Goal: Task Accomplishment & Management: Manage account settings

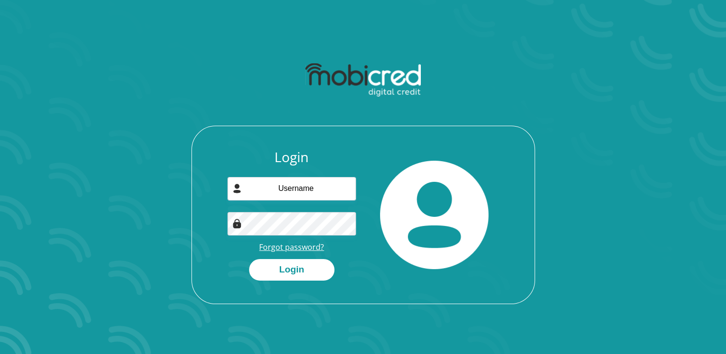
click at [307, 249] on link "Forgot password?" at bounding box center [291, 247] width 65 height 11
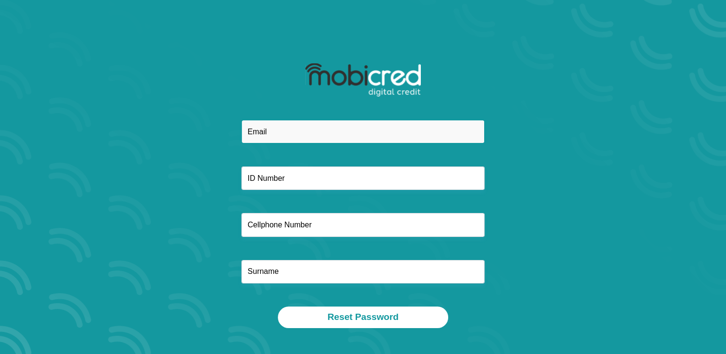
click at [281, 134] on input "email" at bounding box center [362, 132] width 243 height 24
type input "kimbeck72@hotmail.co"
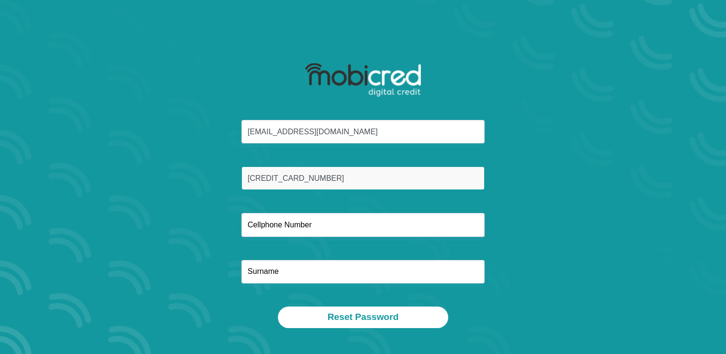
type input "6611090149087"
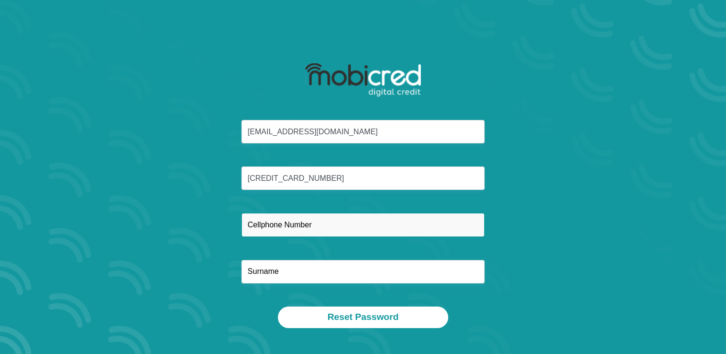
click at [299, 226] on input "text" at bounding box center [362, 225] width 243 height 24
type input "0828815796"
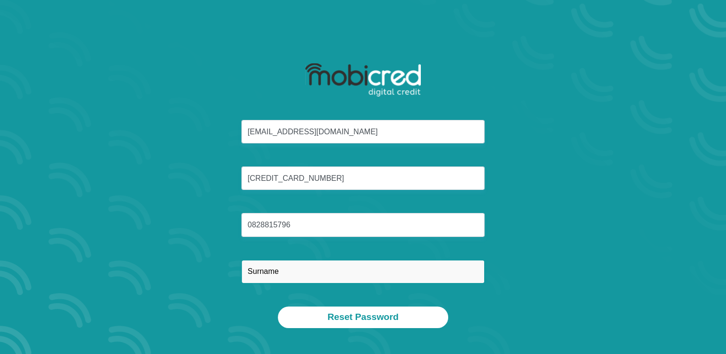
click at [439, 277] on input "text" at bounding box center [362, 272] width 243 height 24
type input "BECK"
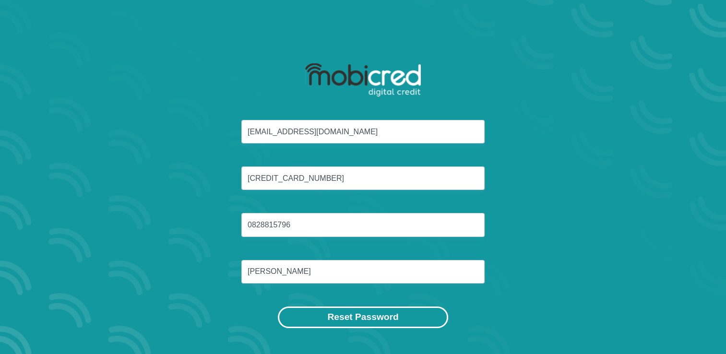
click at [370, 312] on button "Reset Password" at bounding box center [363, 318] width 170 height 22
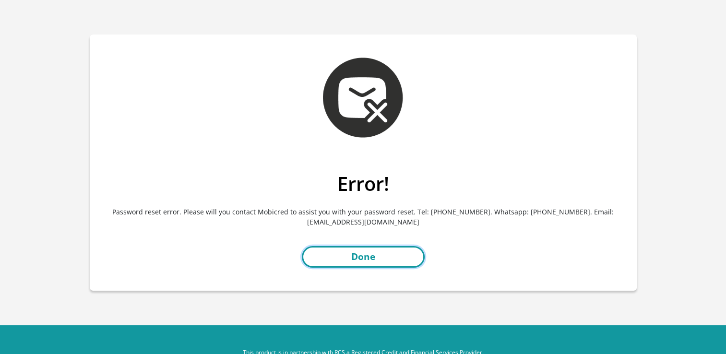
click at [371, 255] on link "Done" at bounding box center [363, 257] width 123 height 22
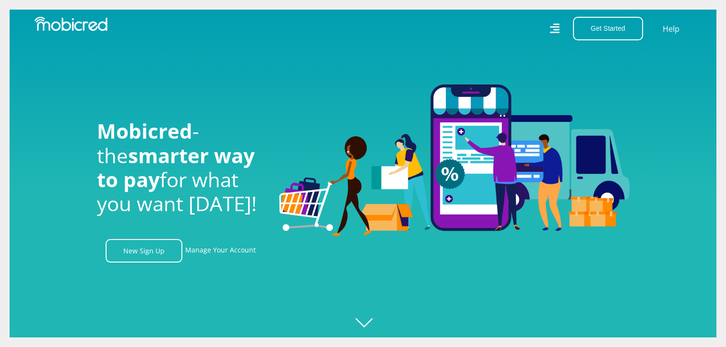
scroll to position [0, 1777]
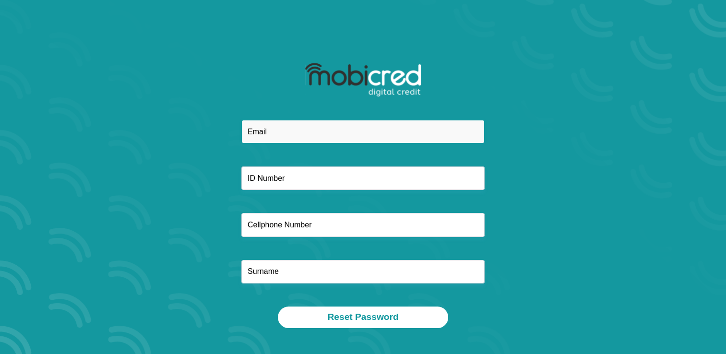
click at [276, 131] on input "email" at bounding box center [362, 132] width 243 height 24
type input "[EMAIL_ADDRESS][DOMAIN_NAME]"
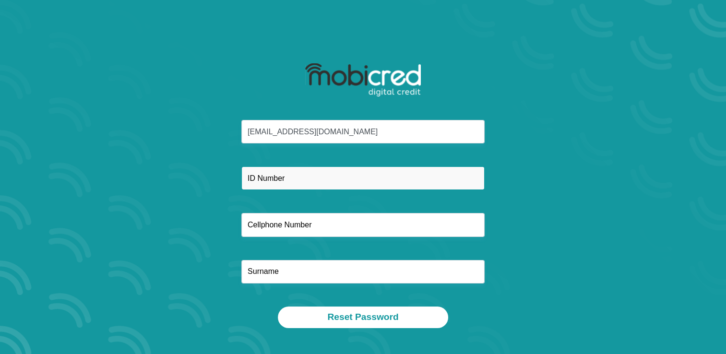
type input "0828815796"
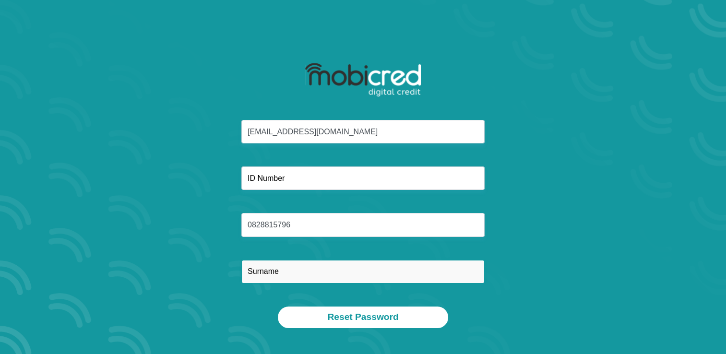
type input "[PERSON_NAME]"
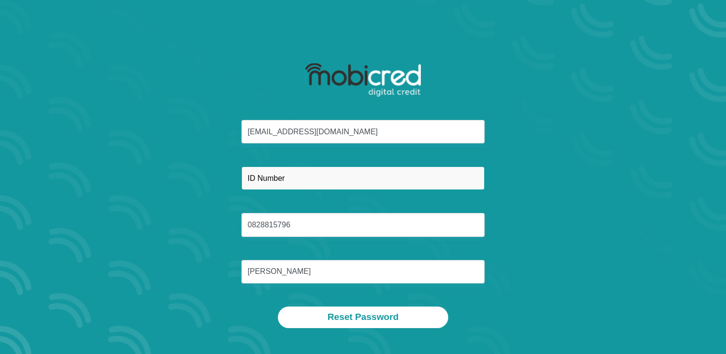
click at [286, 178] on input "text" at bounding box center [362, 178] width 243 height 24
type input "6611090149087"
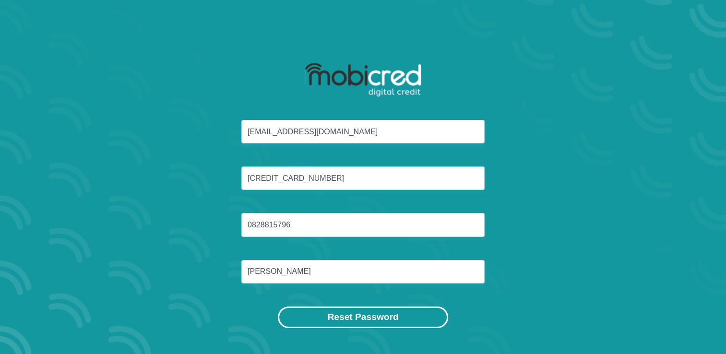
click at [376, 316] on button "Reset Password" at bounding box center [363, 318] width 170 height 22
